Goal: Information Seeking & Learning: Learn about a topic

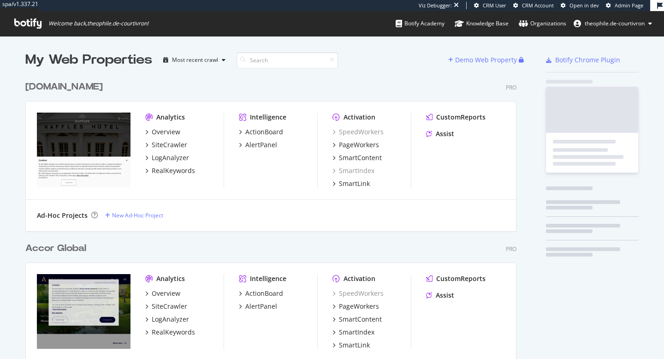
scroll to position [1991, 498]
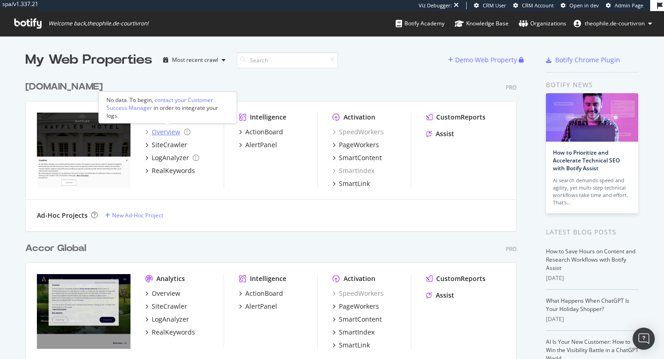
click at [165, 130] on div "Overview" at bounding box center [166, 131] width 29 height 9
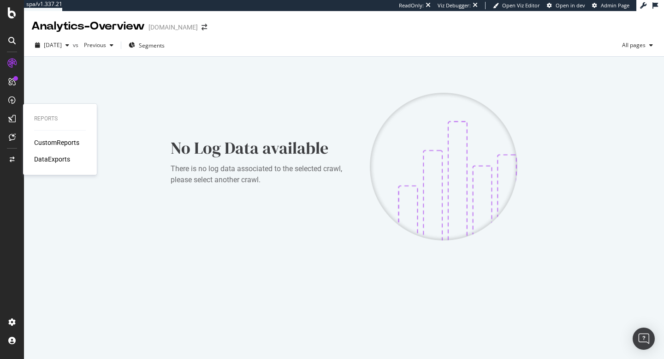
click at [57, 143] on div "CustomReports" at bounding box center [56, 142] width 45 height 9
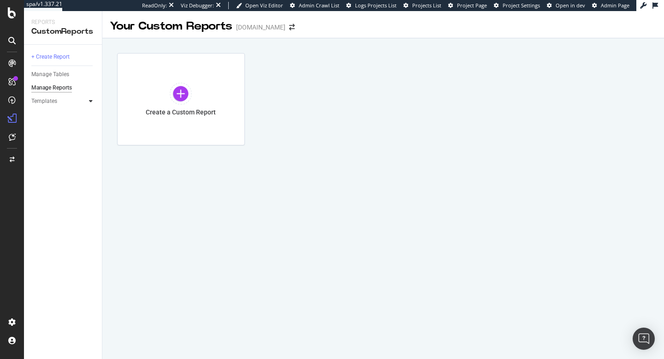
click at [91, 103] on icon at bounding box center [91, 101] width 4 height 6
click at [53, 114] on div "AI Bots in Search" at bounding box center [56, 115] width 42 height 10
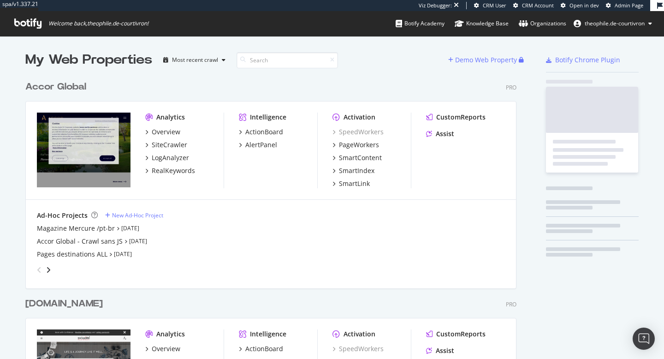
scroll to position [1668, 498]
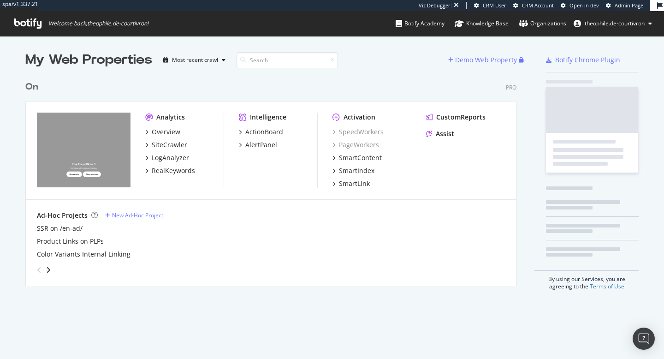
scroll to position [217, 498]
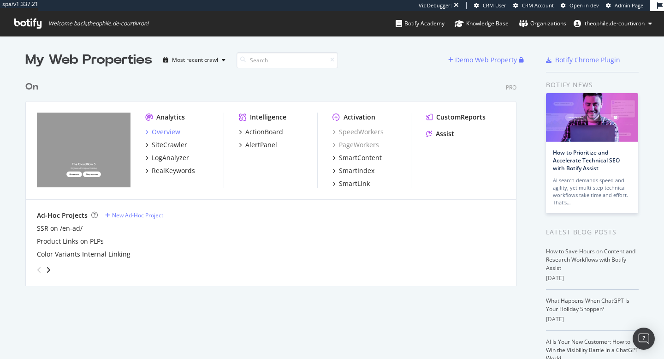
click at [169, 135] on div "Overview" at bounding box center [166, 131] width 29 height 9
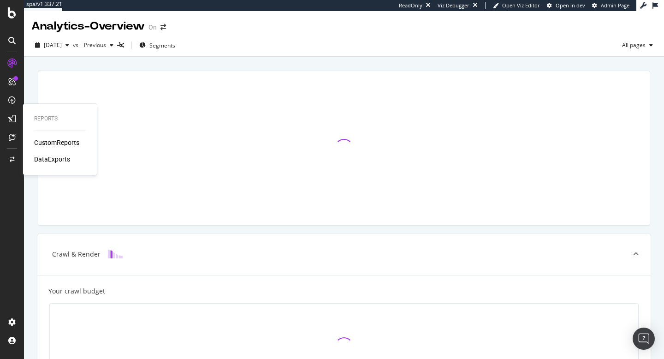
click at [54, 140] on div "CustomReports" at bounding box center [56, 142] width 45 height 9
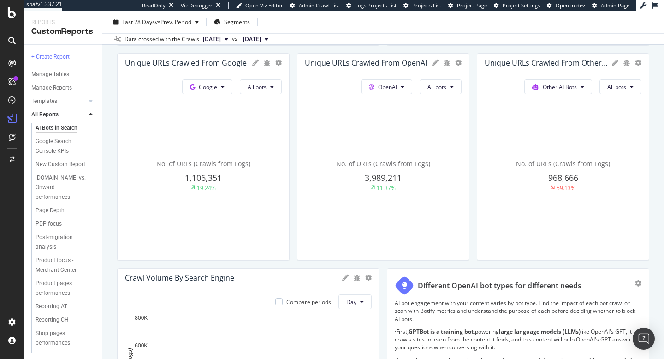
scroll to position [211, 0]
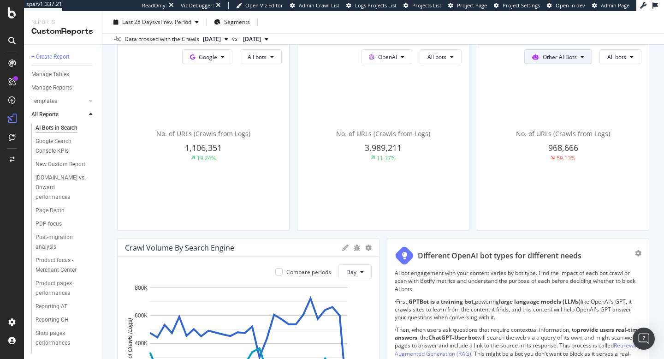
click at [566, 56] on span "Other AI Bots" at bounding box center [559, 57] width 34 height 8
click at [543, 127] on div "Other AI Bots" at bounding box center [556, 126] width 65 height 13
click at [612, 57] on span "All bots" at bounding box center [616, 57] width 19 height 8
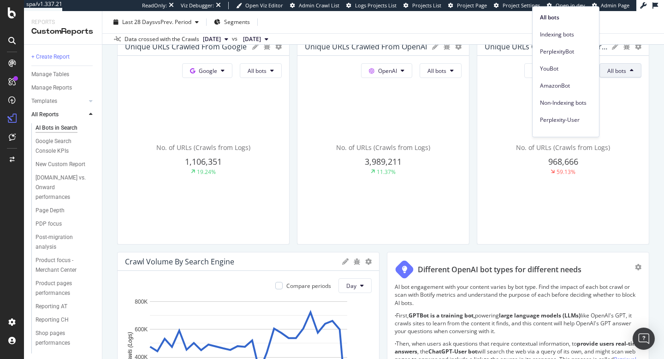
scroll to position [198, 0]
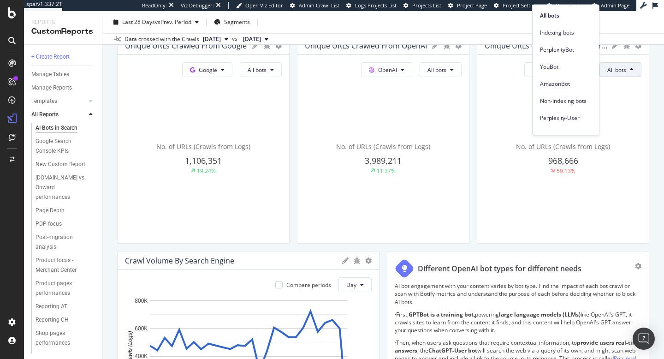
click at [521, 98] on div "No. of URLs (Crawls from Logs) 968,666 59.13%" at bounding box center [562, 158] width 157 height 155
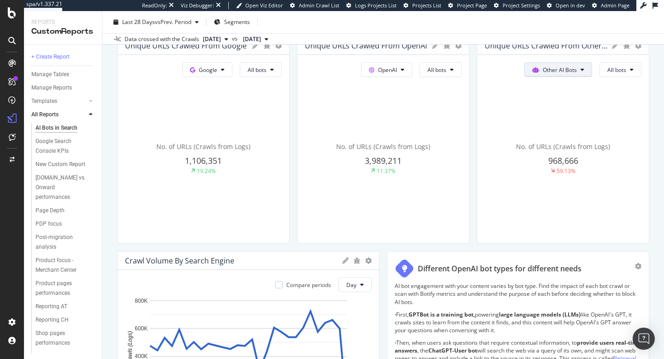
click at [552, 72] on span "Other AI Bots" at bounding box center [559, 70] width 34 height 8
click at [545, 119] on div "OpenAI" at bounding box center [556, 122] width 65 height 13
click at [613, 69] on span "All bots" at bounding box center [616, 70] width 19 height 8
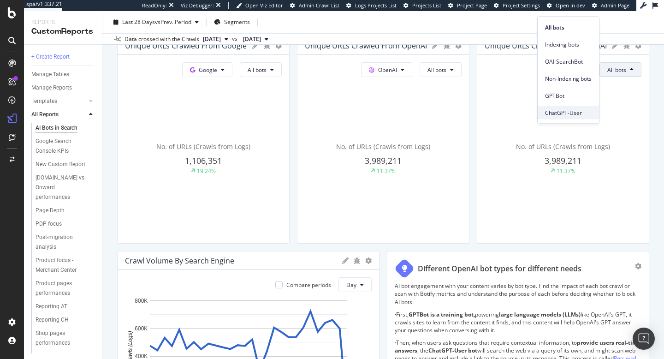
click at [548, 115] on span "ChatGPT-User" at bounding box center [568, 112] width 47 height 8
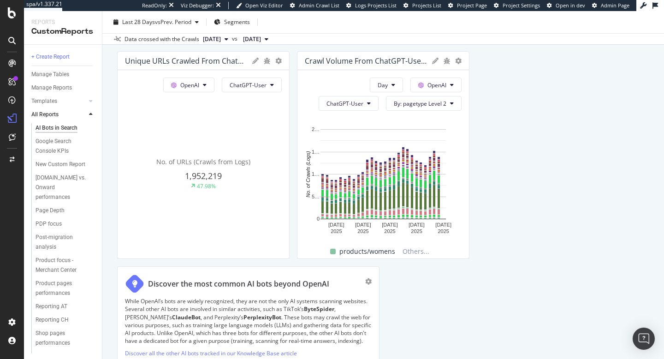
scroll to position [892, 0]
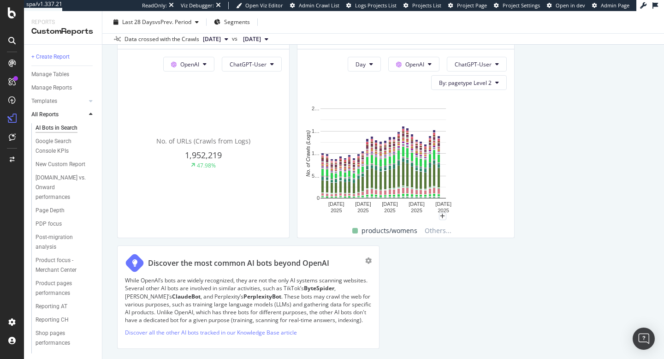
drag, startPoint x: 467, startPoint y: 136, endPoint x: 540, endPoint y: 136, distance: 72.8
click at [540, 136] on div "This report shows AI bot interaction with your website and its impact on your o…" at bounding box center [383, 113] width 532 height 1804
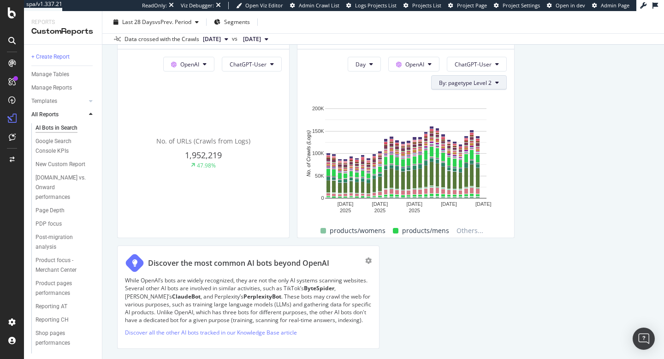
click at [489, 81] on span "By: pagetype Level 2" at bounding box center [465, 83] width 53 height 8
click at [479, 113] on div "Select a Segment" at bounding box center [462, 116] width 47 height 8
click at [448, 133] on div at bounding box center [448, 132] width 6 height 9
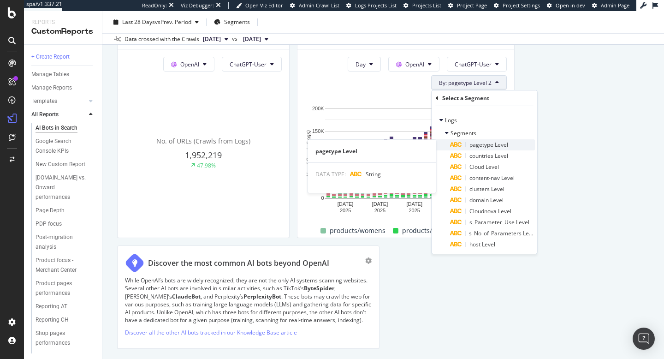
click at [487, 147] on span "pagetype Level" at bounding box center [488, 145] width 39 height 8
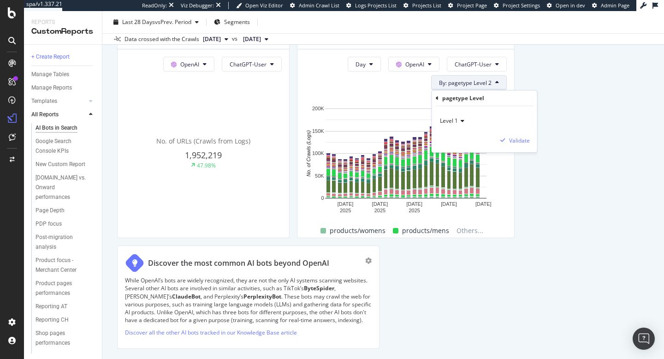
click at [530, 168] on div "This report shows AI bot interaction with your website and its impact on your o…" at bounding box center [383, 113] width 532 height 1804
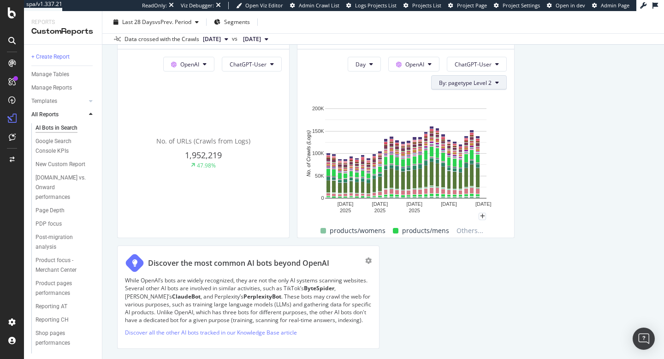
click at [495, 83] on icon at bounding box center [497, 83] width 4 height 6
click at [491, 112] on div "Select a Segment" at bounding box center [489, 115] width 114 height 15
click at [458, 135] on span "Segments" at bounding box center [463, 133] width 26 height 8
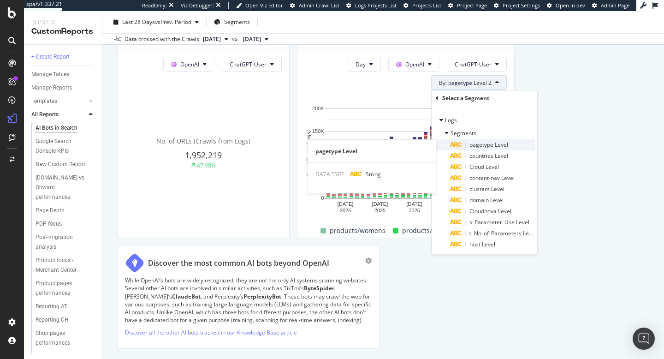
click at [486, 149] on div "pagetype Level" at bounding box center [492, 144] width 85 height 11
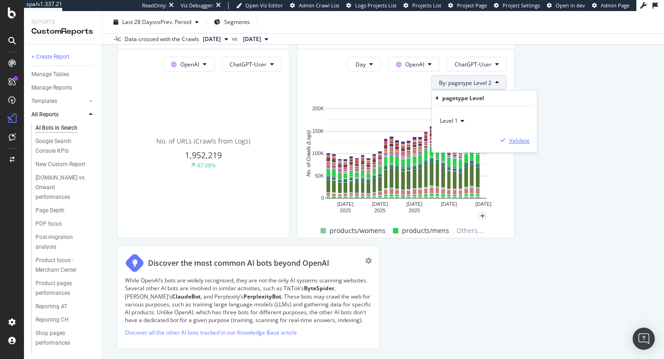
click at [510, 143] on div "Validate" at bounding box center [519, 140] width 21 height 8
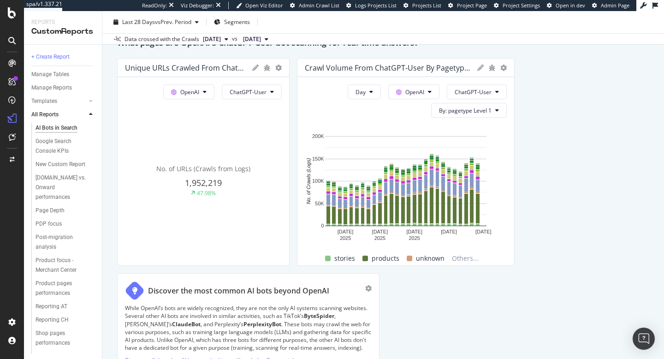
scroll to position [863, 0]
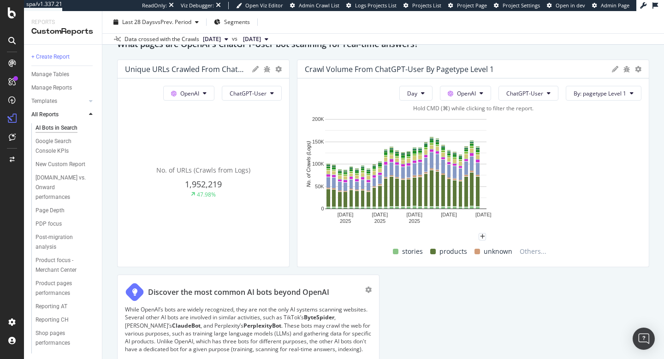
drag, startPoint x: 513, startPoint y: 177, endPoint x: 634, endPoint y: 179, distance: 120.8
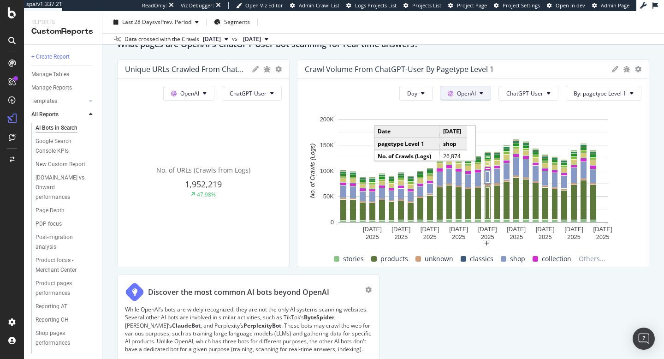
click at [476, 95] on span "OpenAI" at bounding box center [466, 93] width 19 height 8
